Goal: Transaction & Acquisition: Obtain resource

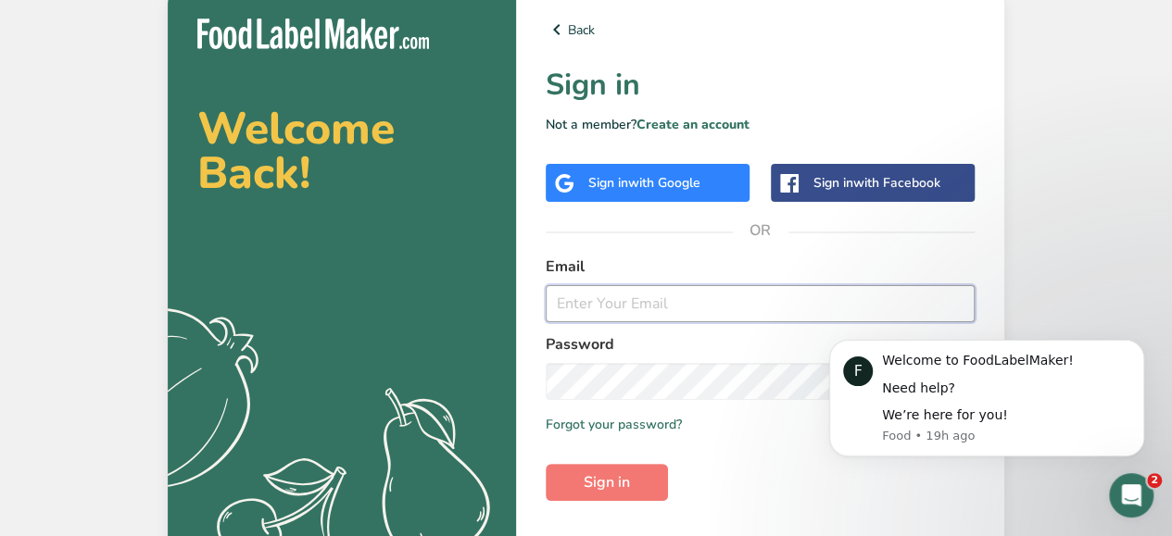
click at [604, 316] on input "email" at bounding box center [760, 303] width 429 height 37
click at [595, 312] on input "email" at bounding box center [760, 303] width 429 height 37
paste input "[EMAIL_ADDRESS][PERSON_NAME][DOMAIN_NAME]"
type input "[EMAIL_ADDRESS][PERSON_NAME][DOMAIN_NAME]"
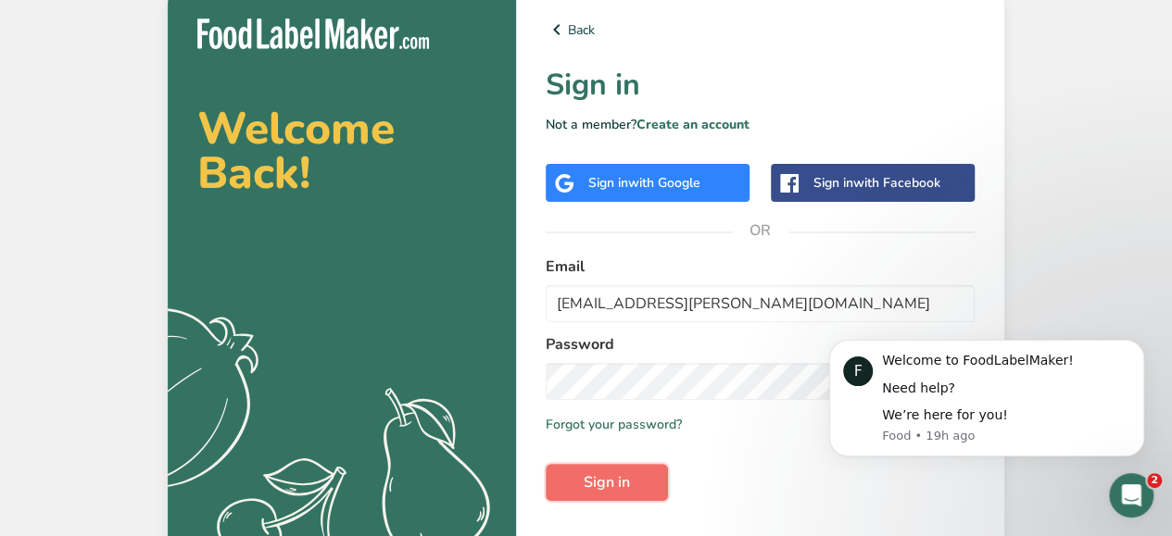
click at [630, 479] on button "Sign in" at bounding box center [607, 482] width 122 height 37
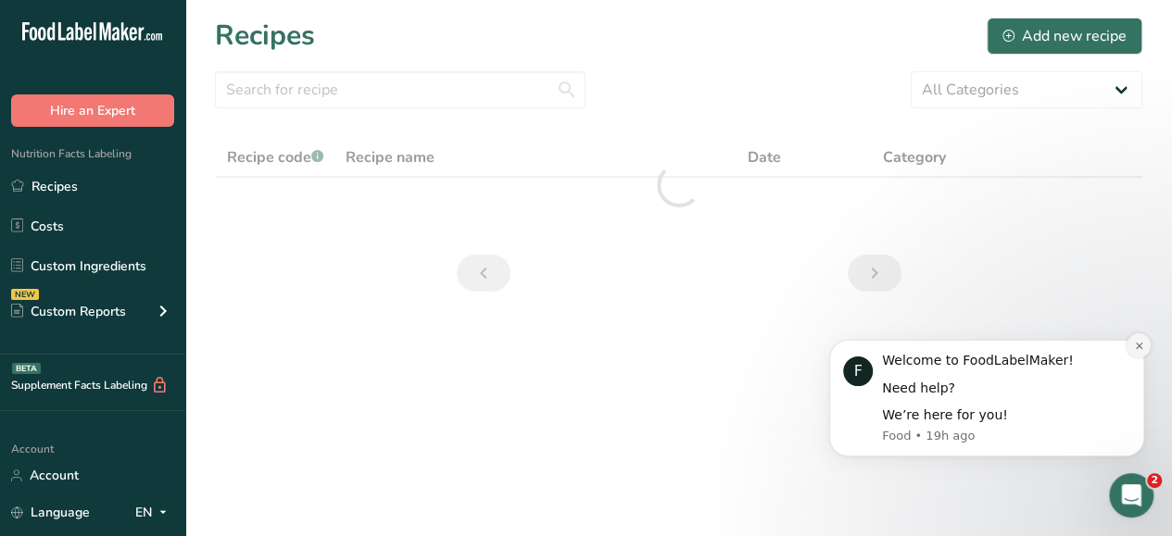
click at [1136, 347] on icon "Dismiss notification" at bounding box center [1139, 346] width 10 height 10
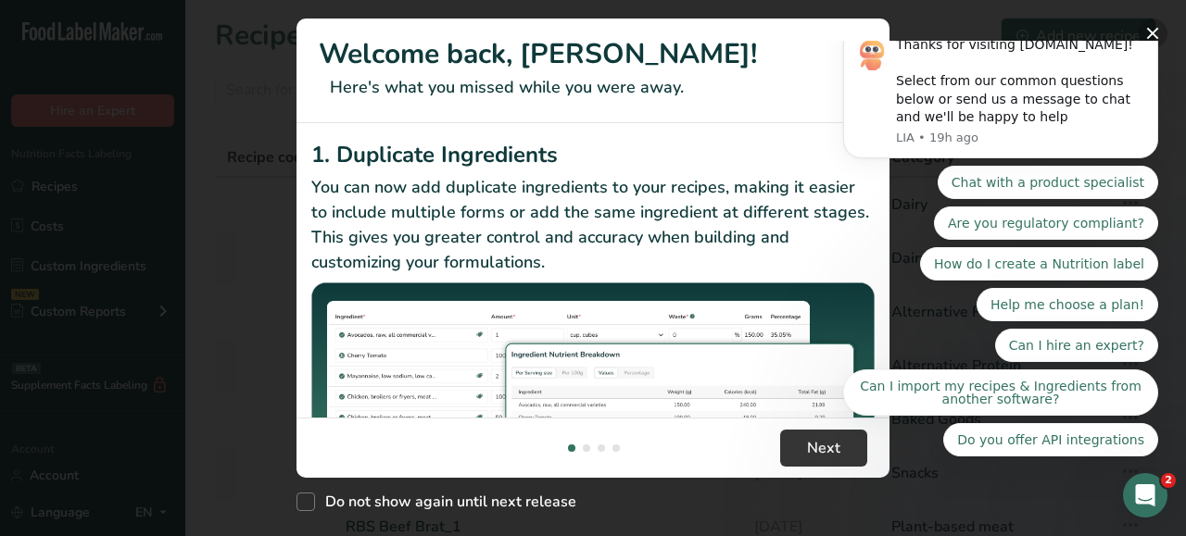
click at [1143, 25] on button "New Features" at bounding box center [1153, 34] width 30 height 30
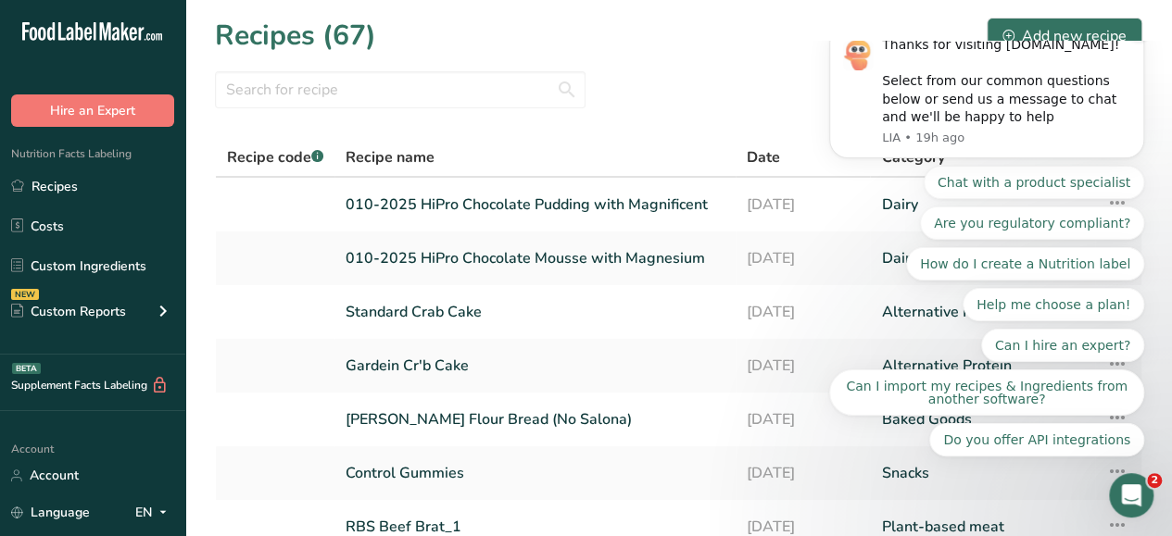
click at [1141, 42] on button "Dismiss notification" at bounding box center [1139, 30] width 24 height 24
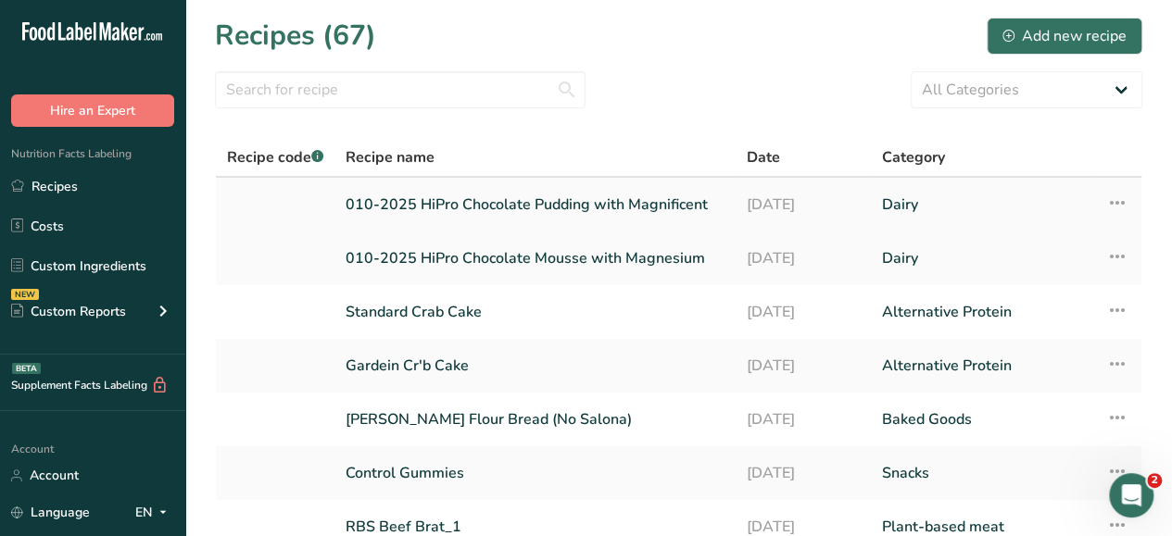
click at [600, 199] on link "010-2025 HiPro Chocolate Pudding with Magnificent" at bounding box center [535, 204] width 379 height 39
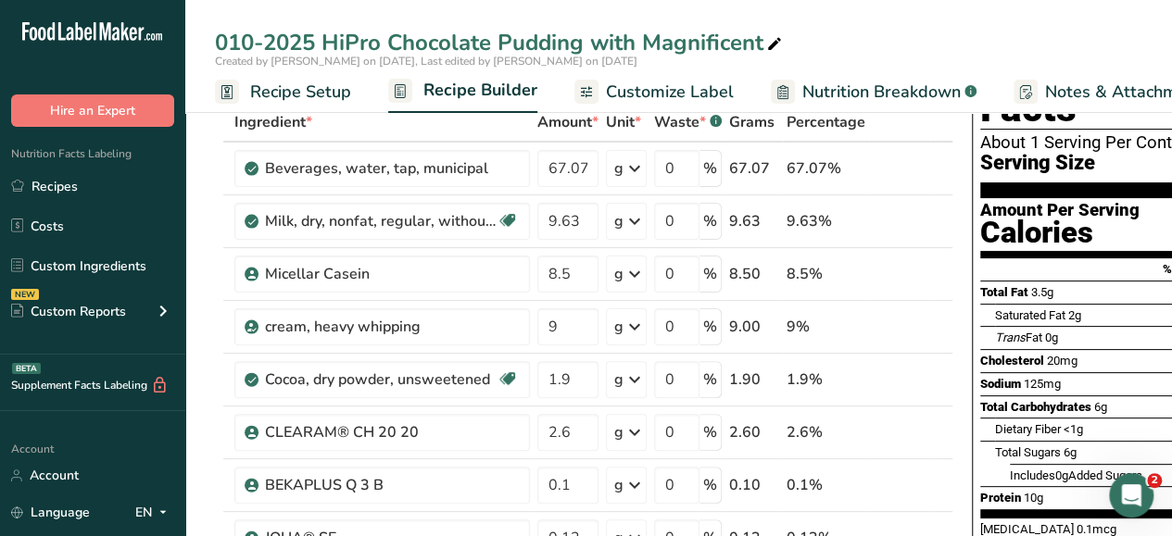
scroll to position [93, 0]
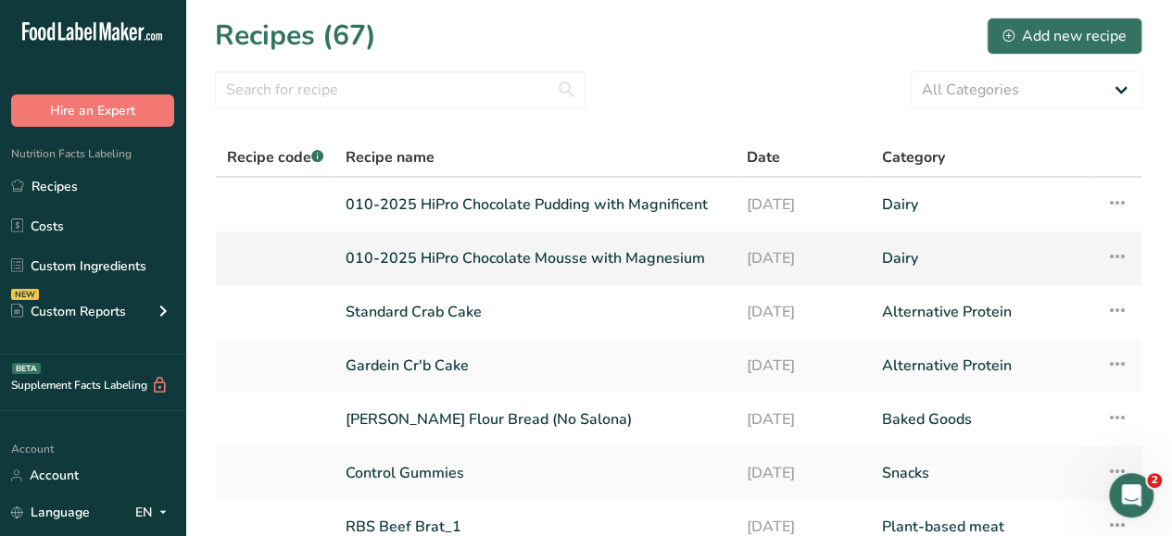
click at [549, 259] on link "010-2025 HiPro Chocolate Mousse with Magnesium" at bounding box center [535, 258] width 379 height 39
click at [897, 203] on link "Dairy" at bounding box center [982, 204] width 203 height 39
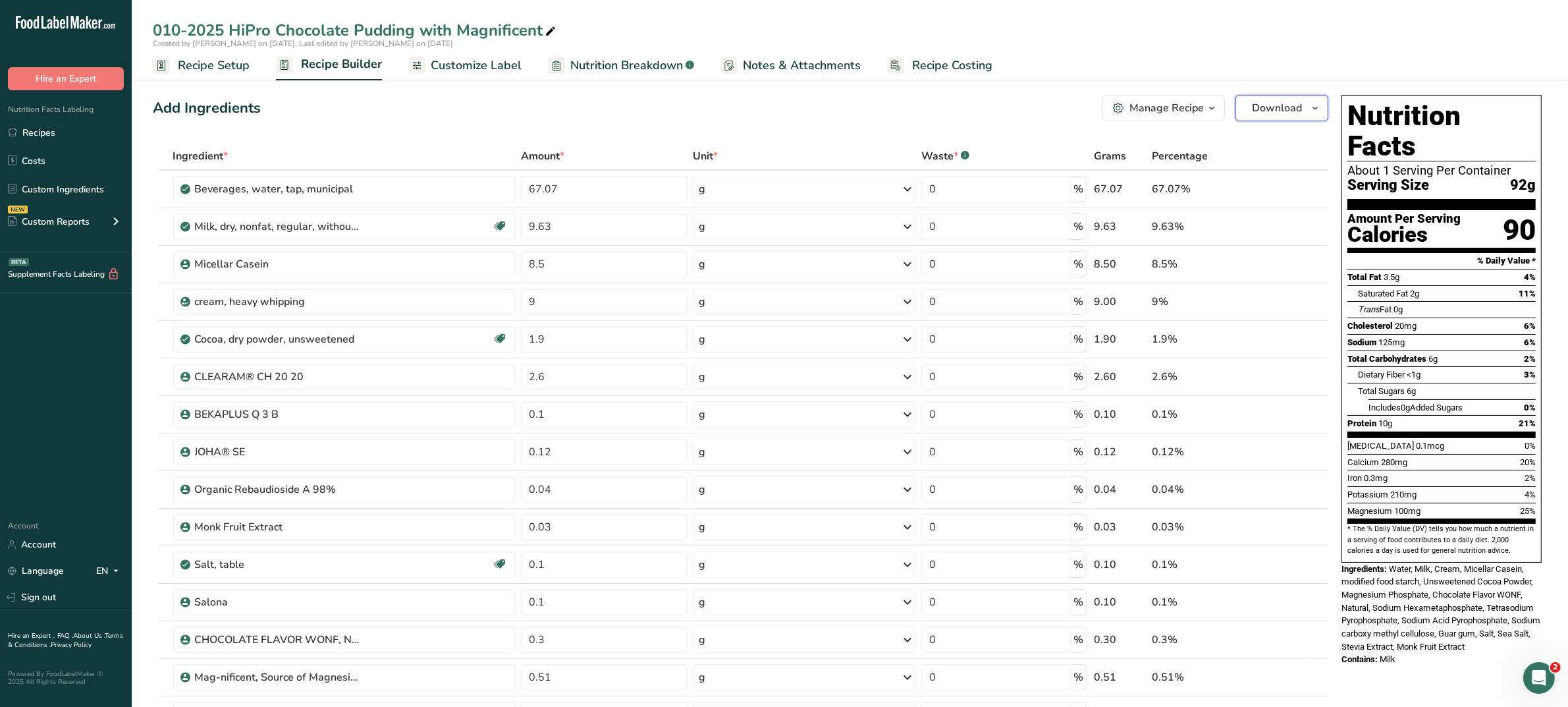
click at [832, 110] on span "Download" at bounding box center [1277, 108] width 50 height 16
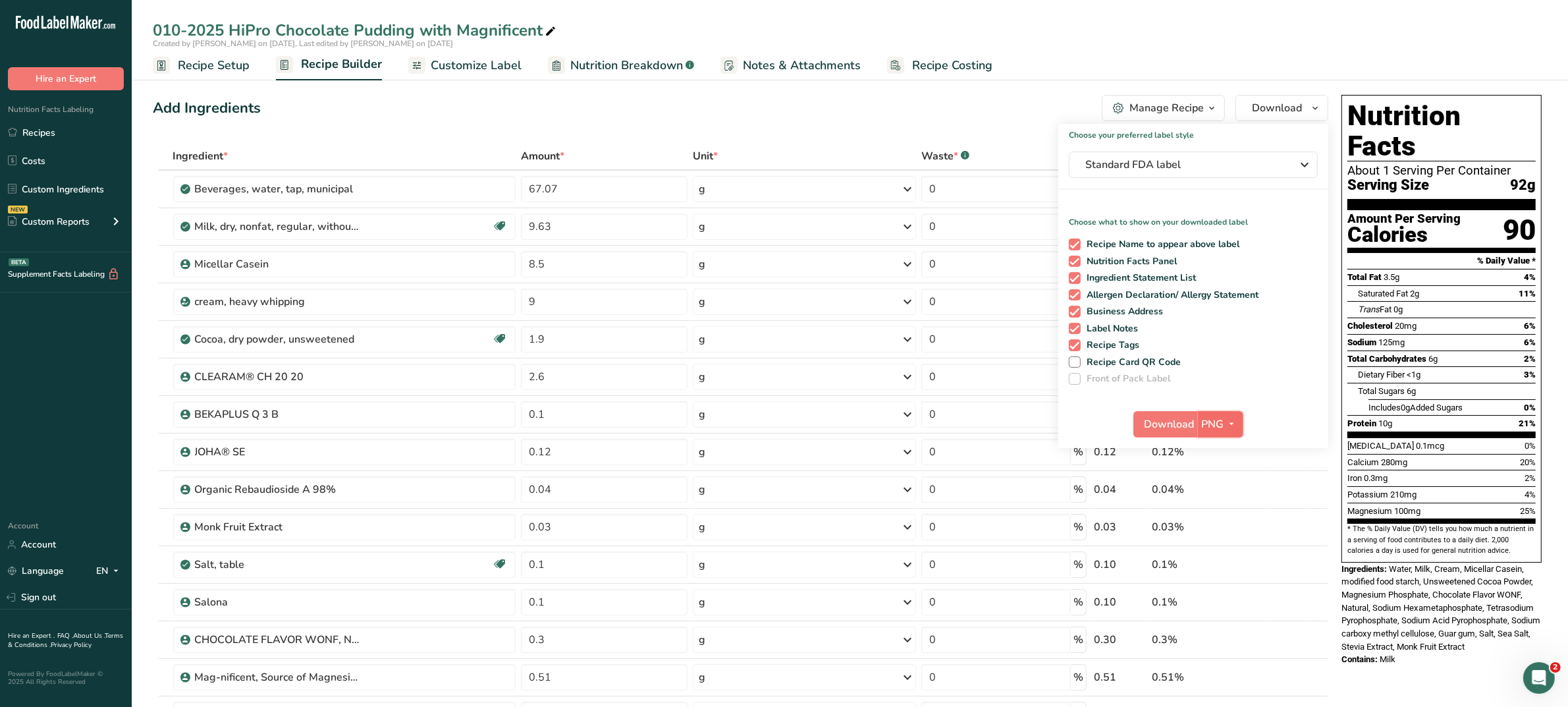
click at [832, 381] on button "PNG" at bounding box center [1220, 424] width 45 height 26
click at [832, 381] on link "PDF" at bounding box center [1222, 516] width 42 height 22
click at [832, 381] on span "PDF" at bounding box center [1213, 425] width 21 height 16
click at [832, 381] on link "PNG" at bounding box center [1220, 451] width 42 height 22
click at [832, 381] on span "Download" at bounding box center [1169, 425] width 50 height 16
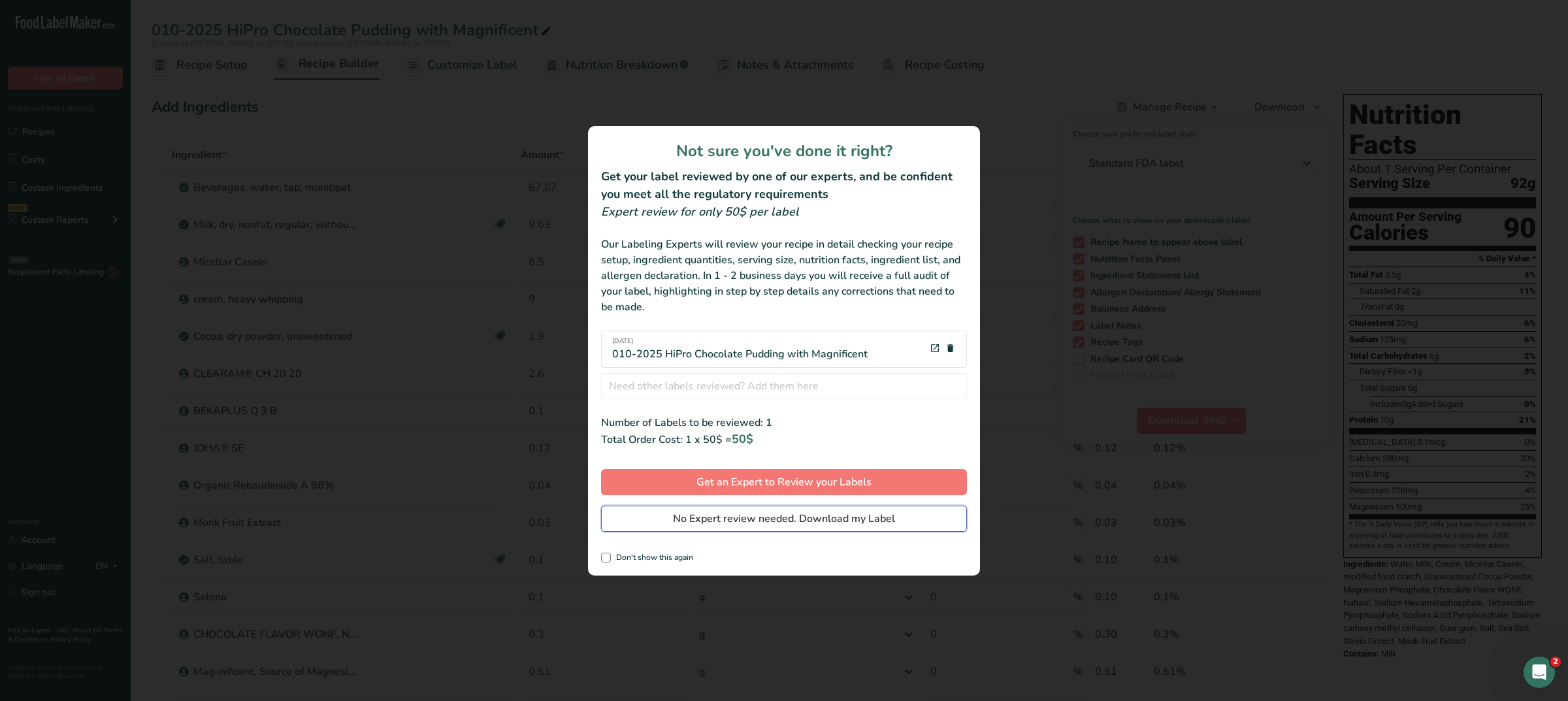
click at [825, 378] on span "No Expert review needed. Download my Label" at bounding box center [783, 519] width 222 height 16
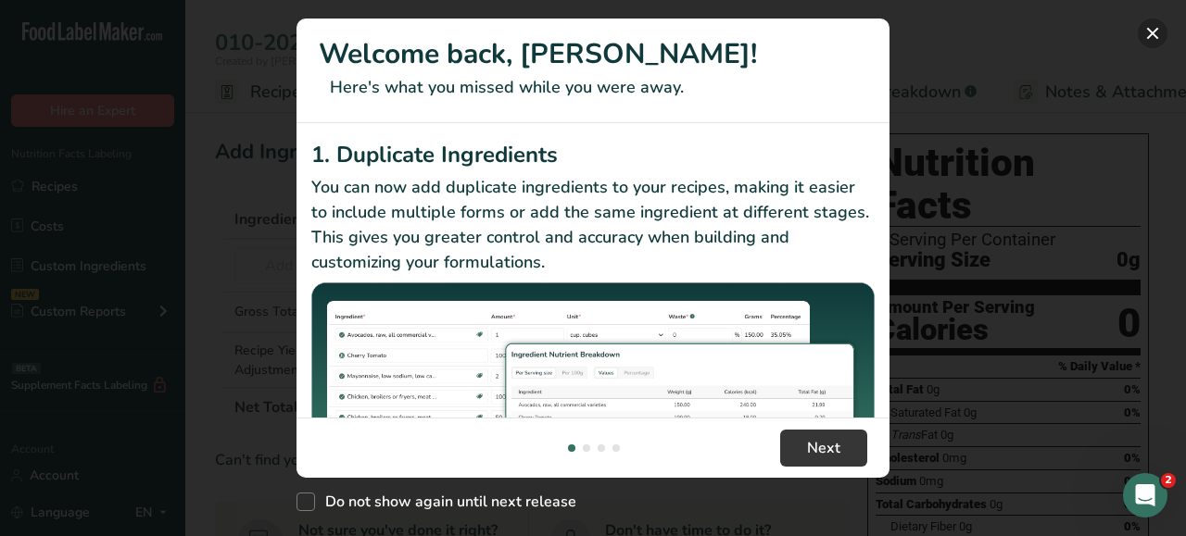
click at [1147, 34] on button "New Features" at bounding box center [1153, 34] width 30 height 30
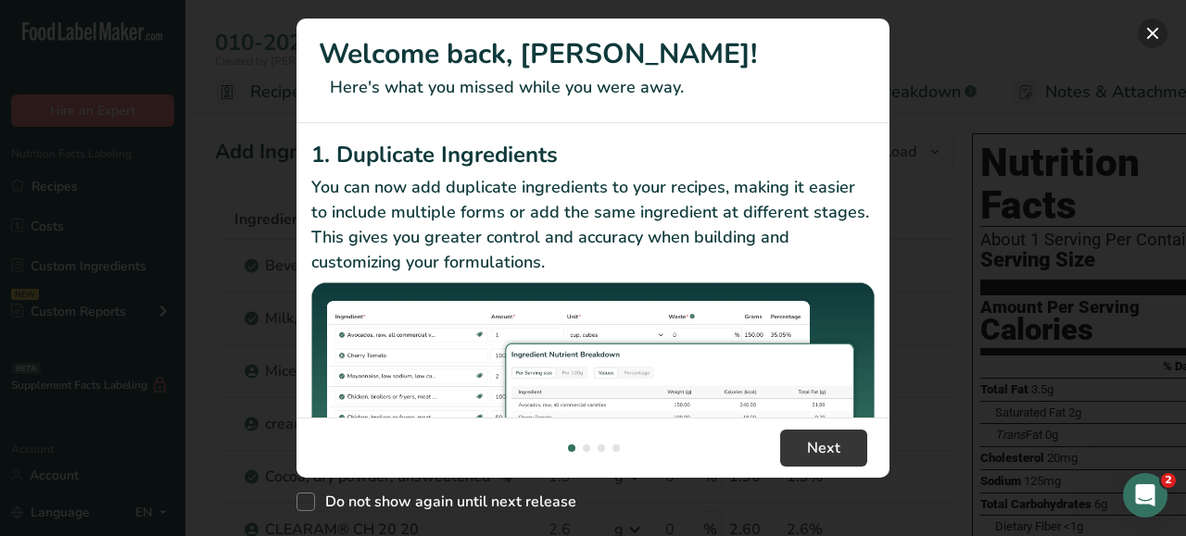
click at [1149, 25] on button "New Features" at bounding box center [1153, 34] width 30 height 30
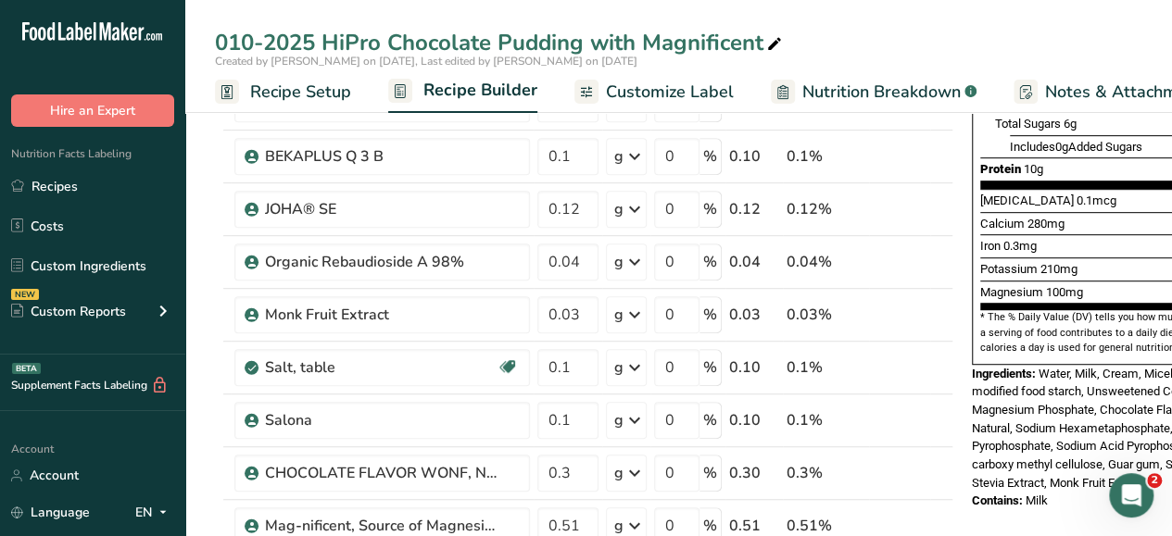
scroll to position [463, 0]
